Goal: Task Accomplishment & Management: Use online tool/utility

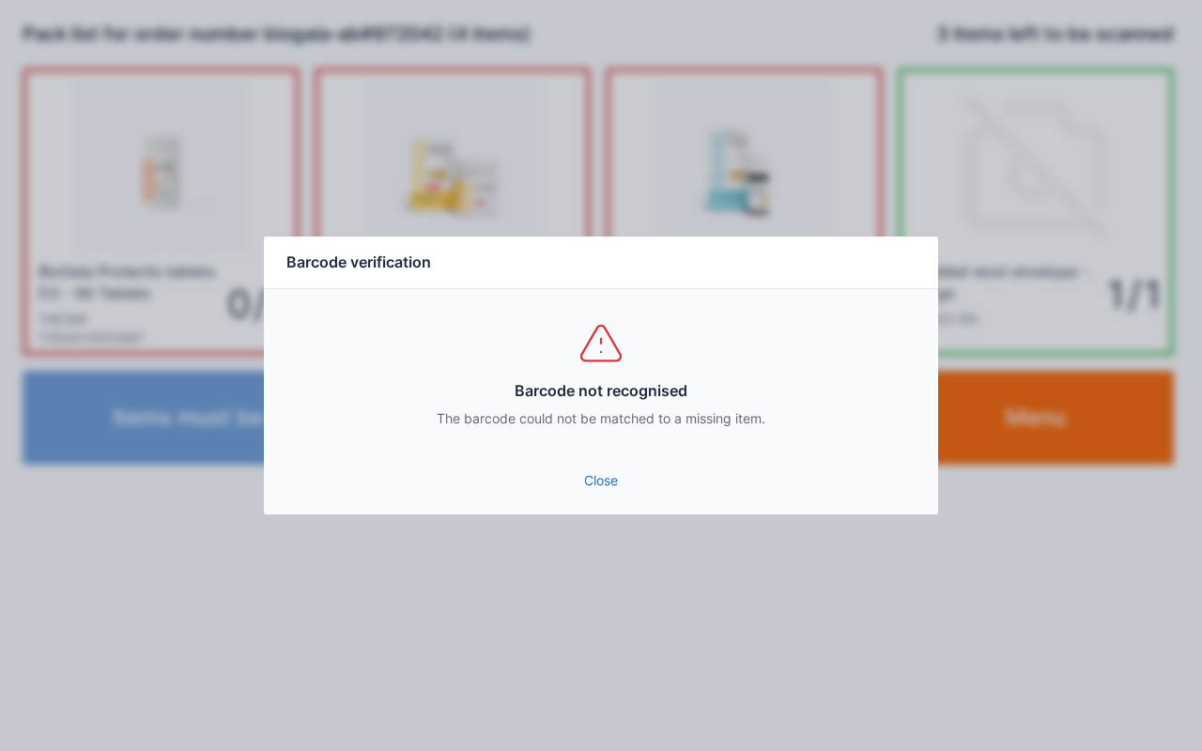
click at [608, 484] on link "Close" at bounding box center [601, 481] width 644 height 34
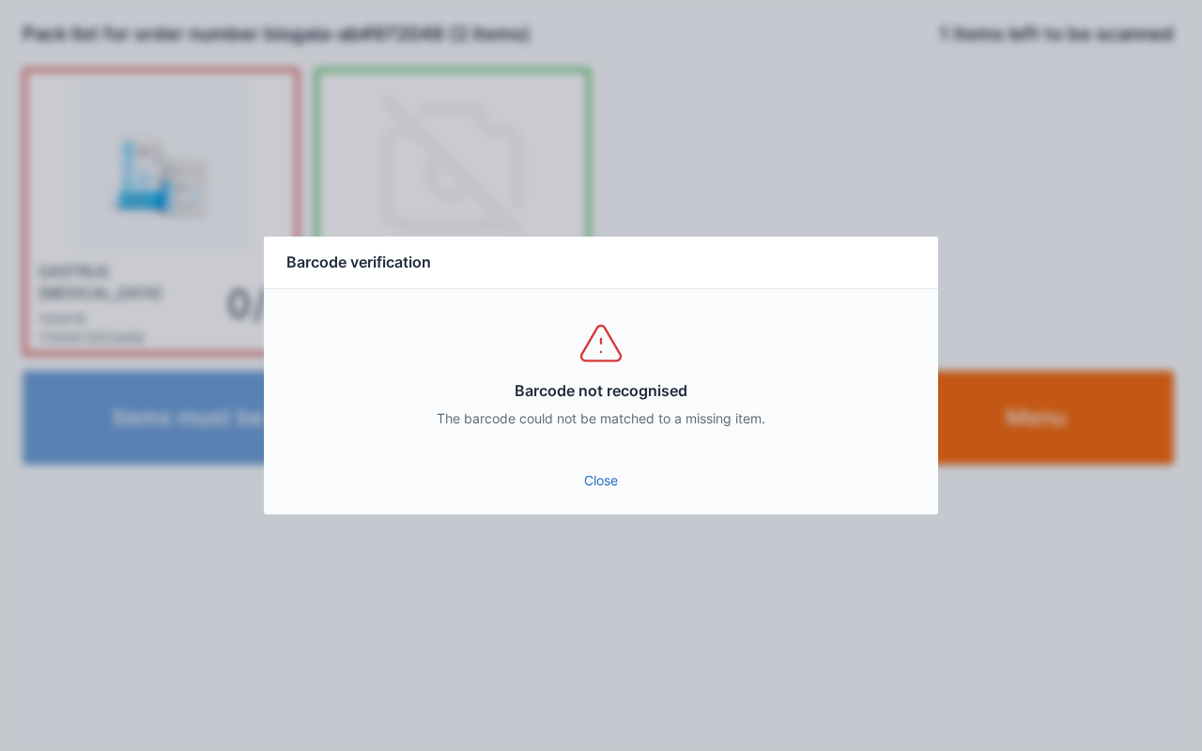
click at [626, 488] on link "Close" at bounding box center [601, 481] width 644 height 34
